Goal: Task Accomplishment & Management: Use online tool/utility

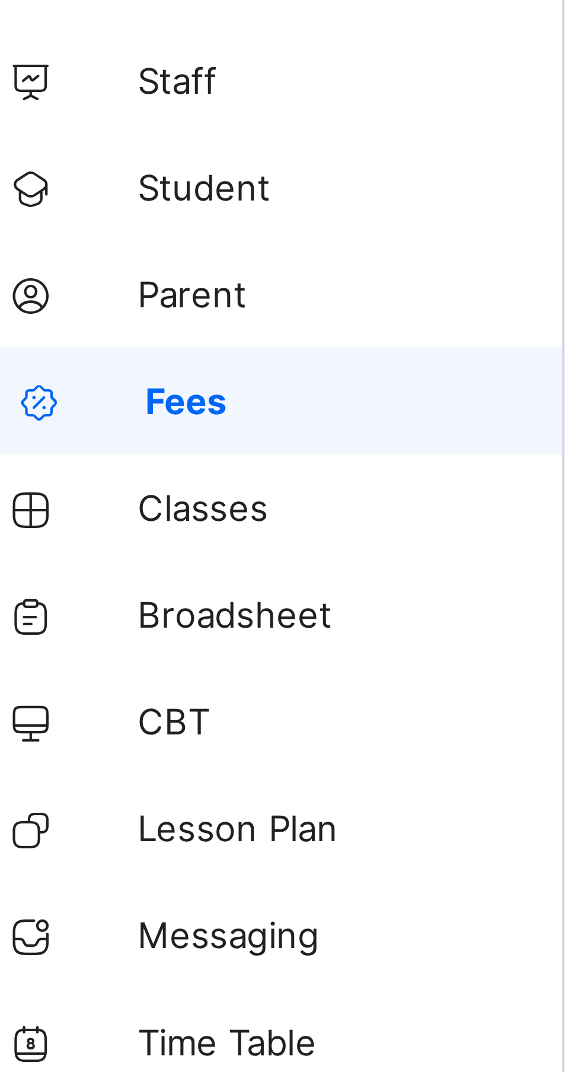
click at [71, 189] on span "Classes" at bounding box center [94, 189] width 95 height 9
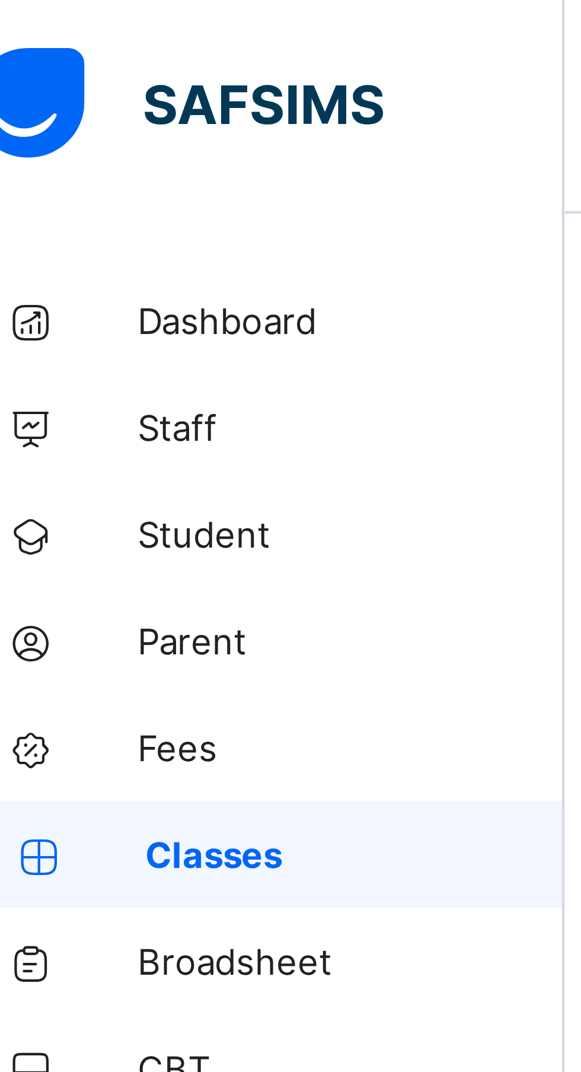
click at [77, 71] on span "Dashboard" at bounding box center [94, 70] width 95 height 9
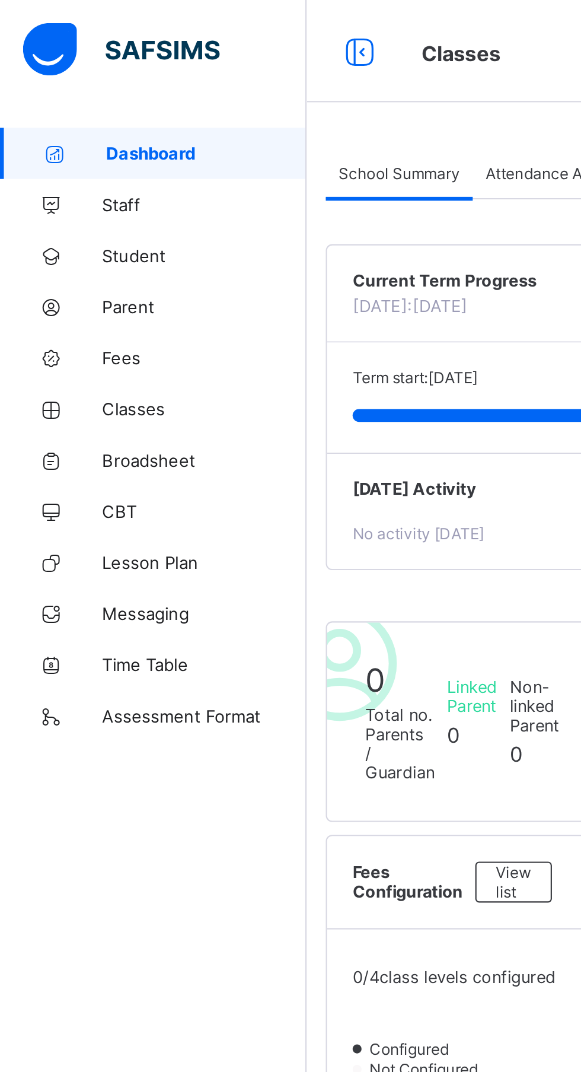
click at [68, 189] on span "Classes" at bounding box center [94, 189] width 95 height 9
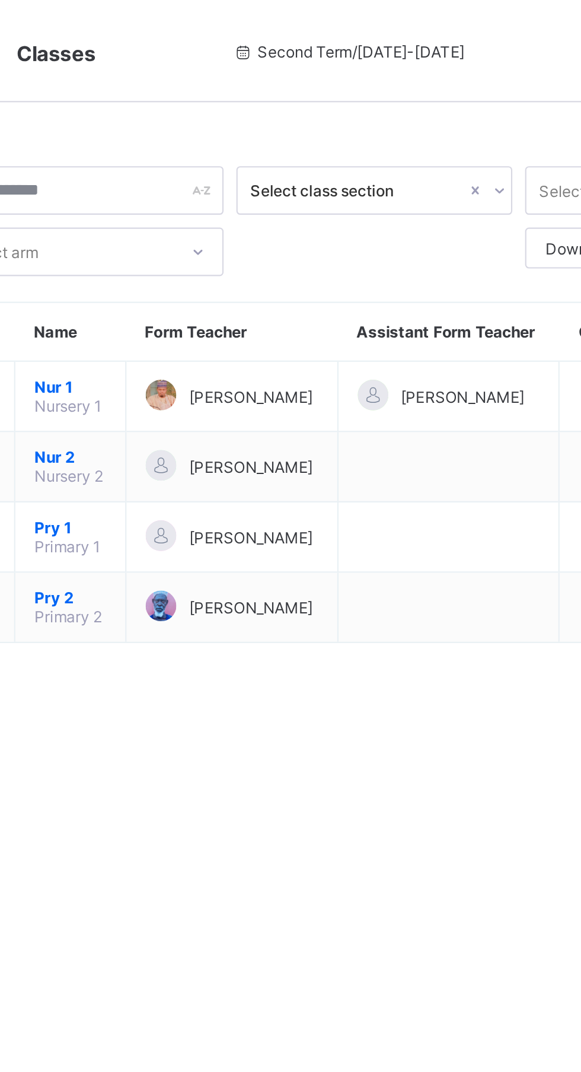
click at [225, 184] on span "Nur 1" at bounding box center [220, 179] width 33 height 9
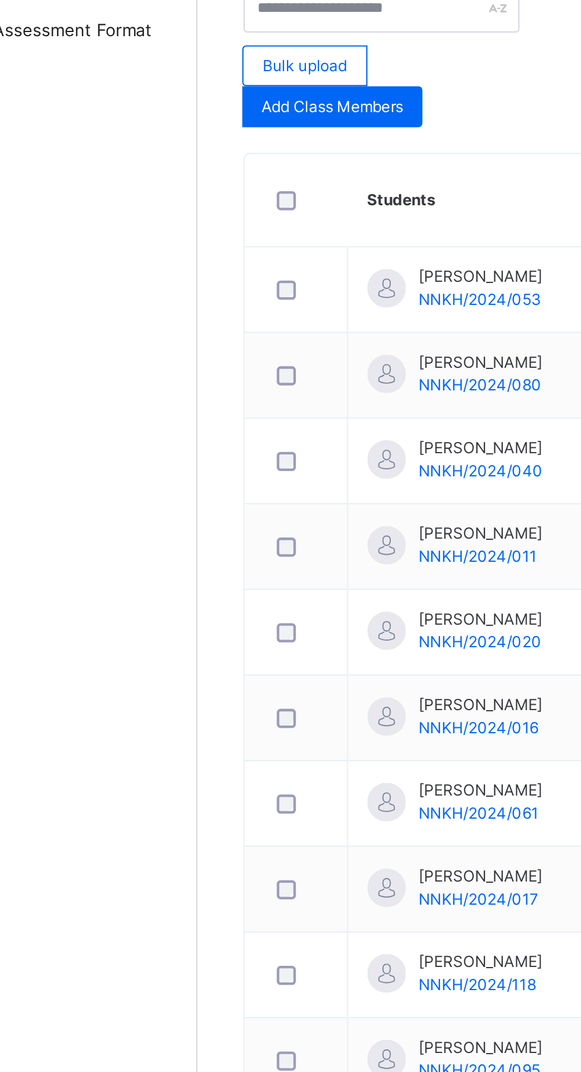
click at [282, 236] on span "Subjects" at bounding box center [273, 235] width 29 height 11
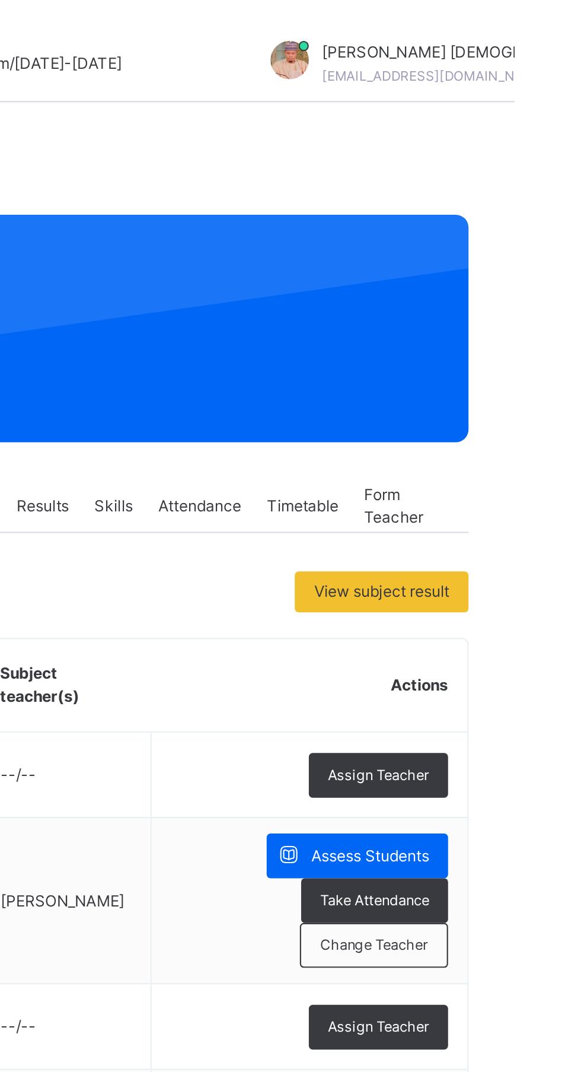
click at [517, 398] on span "Assess Students" at bounding box center [514, 397] width 55 height 11
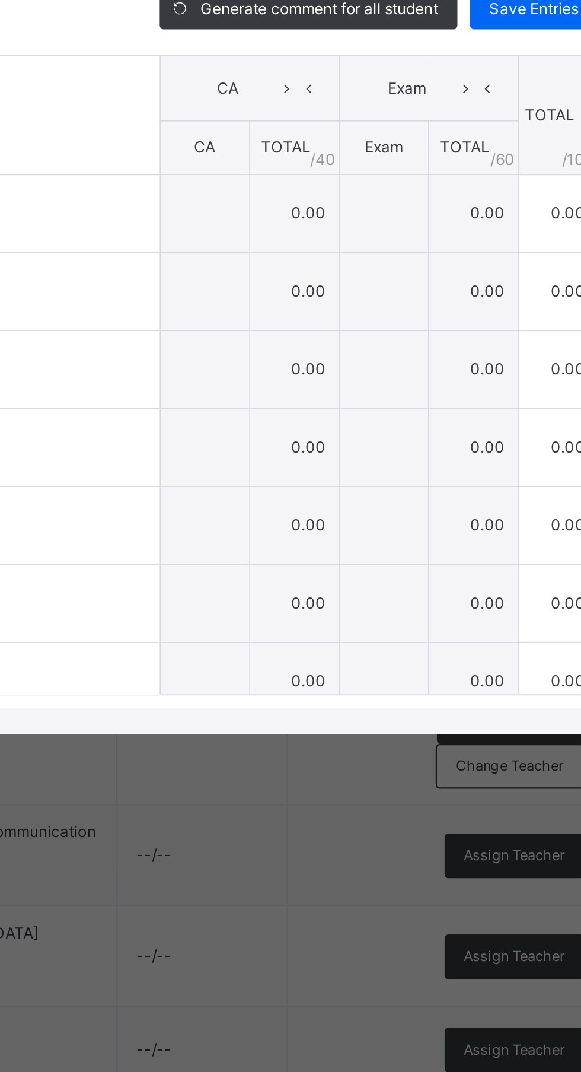
click at [339, 369] on icon at bounding box center [334, 364] width 9 height 9
click at [0, 0] on li "Download Empty Score Sheet" at bounding box center [0, 0] width 0 height 0
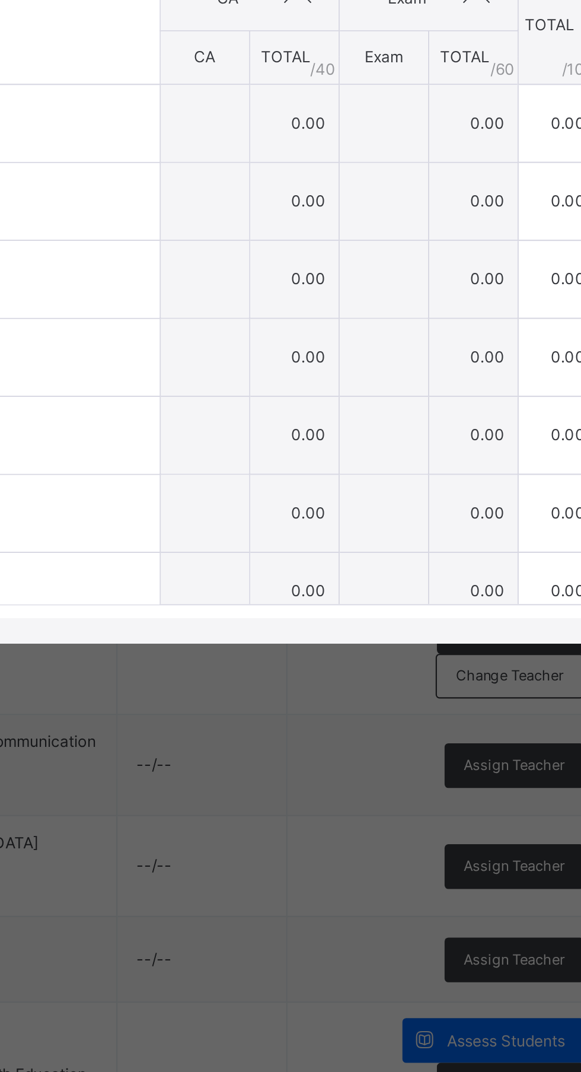
click at [0, 0] on li "Download Empty Score Sheet" at bounding box center [0, 0] width 0 height 0
